Goal: Navigation & Orientation: Find specific page/section

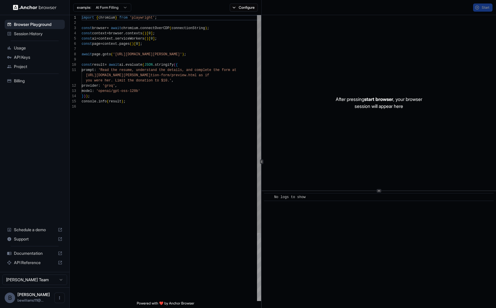
scroll to position [52, 0]
click at [37, 54] on div "API Keys" at bounding box center [35, 57] width 60 height 9
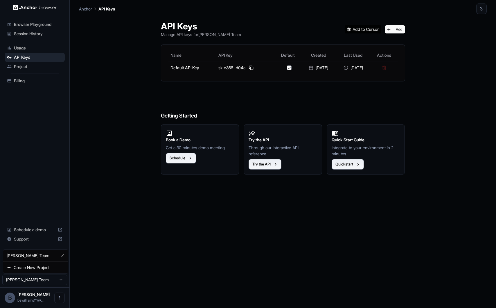
click at [61, 284] on html "Browser Playground Session History Usage API Keys Project Billing Schedule a de…" at bounding box center [248, 154] width 496 height 308
click at [60, 294] on html "Browser Playground Session History Usage API Keys Project Billing Schedule a de…" at bounding box center [248, 154] width 496 height 308
click at [60, 297] on icon "Open menu" at bounding box center [59, 297] width 5 height 5
click at [46, 299] on div at bounding box center [48, 298] width 23 height 6
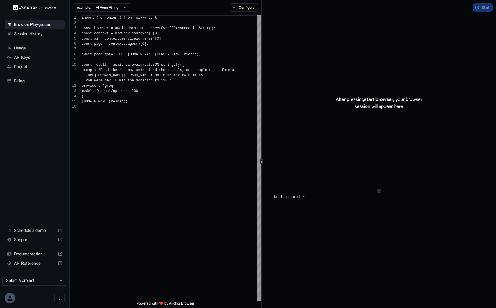
scroll to position [52, 0]
